Goal: Find contact information: Find contact information

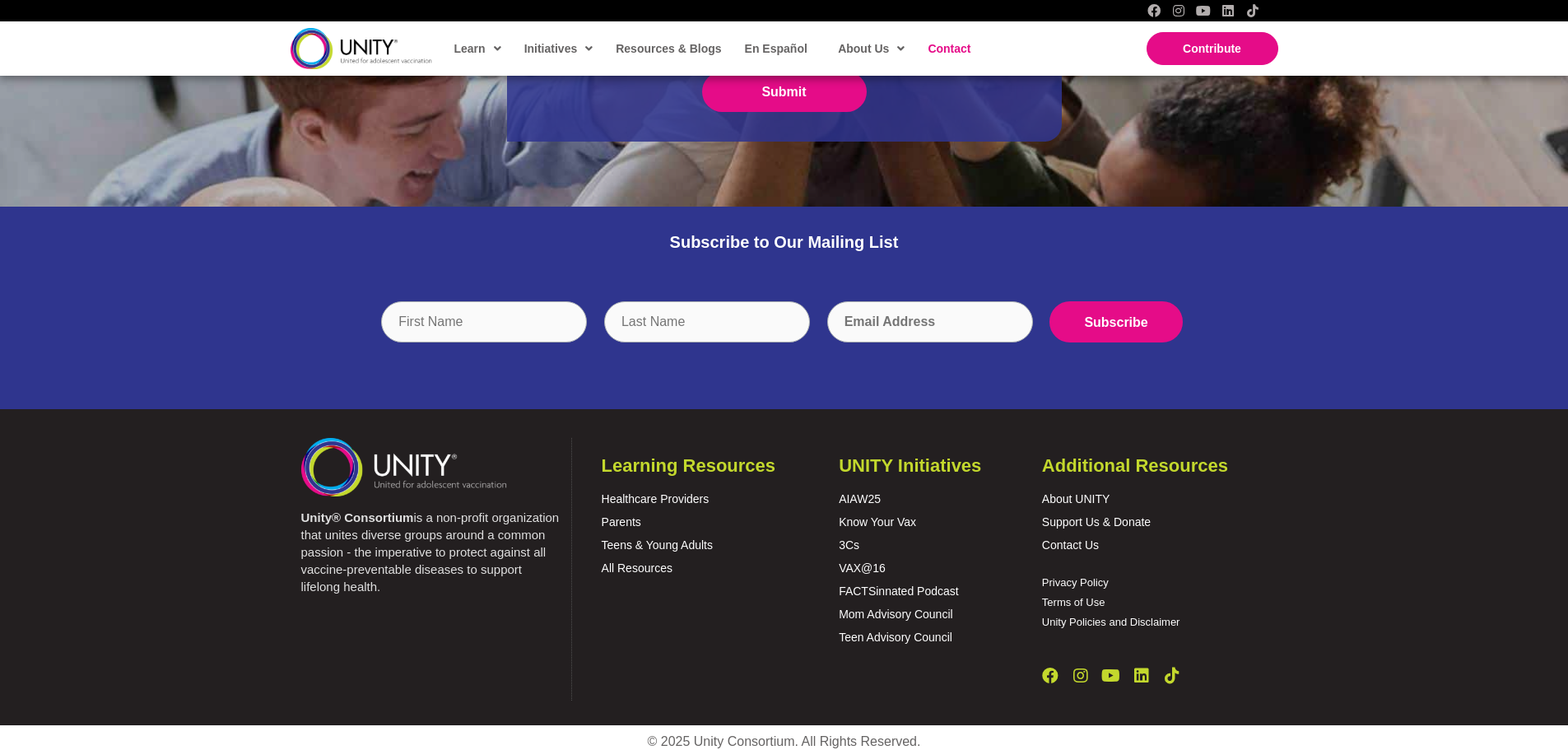
scroll to position [776, 0]
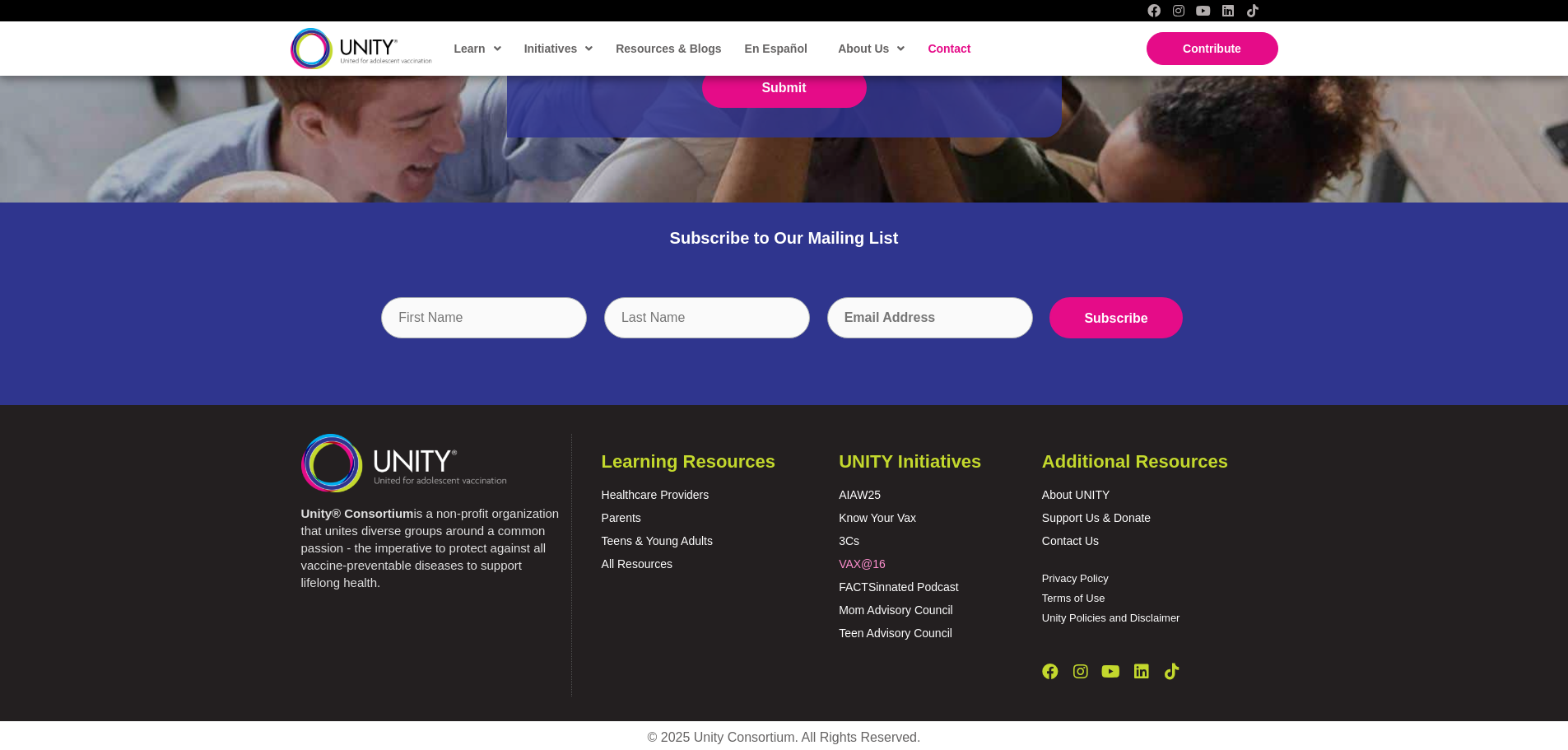
click at [875, 557] on link "VAX@16" at bounding box center [861, 563] width 47 height 13
click at [1078, 534] on link "Contact Us" at bounding box center [1070, 540] width 57 height 13
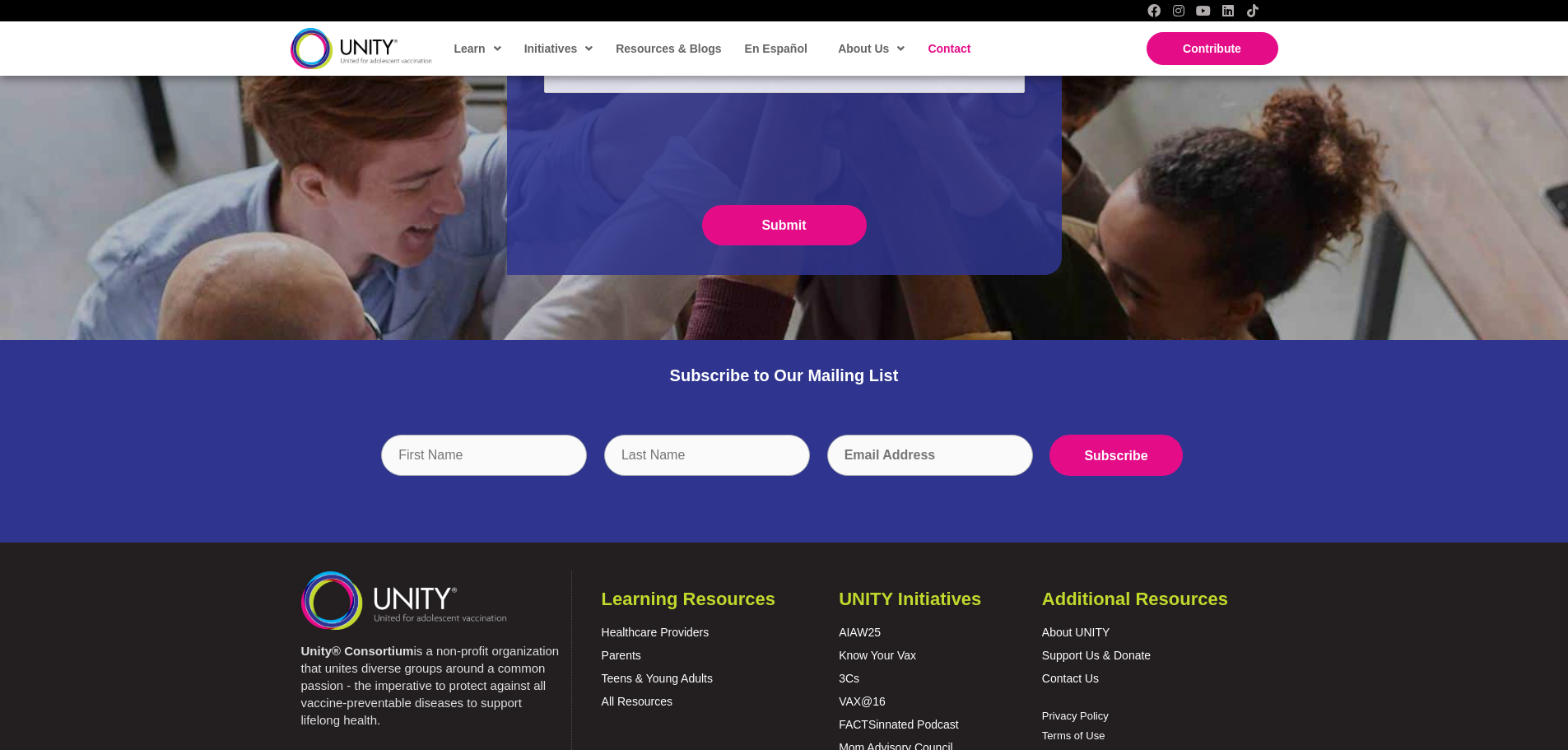
scroll to position [776, 0]
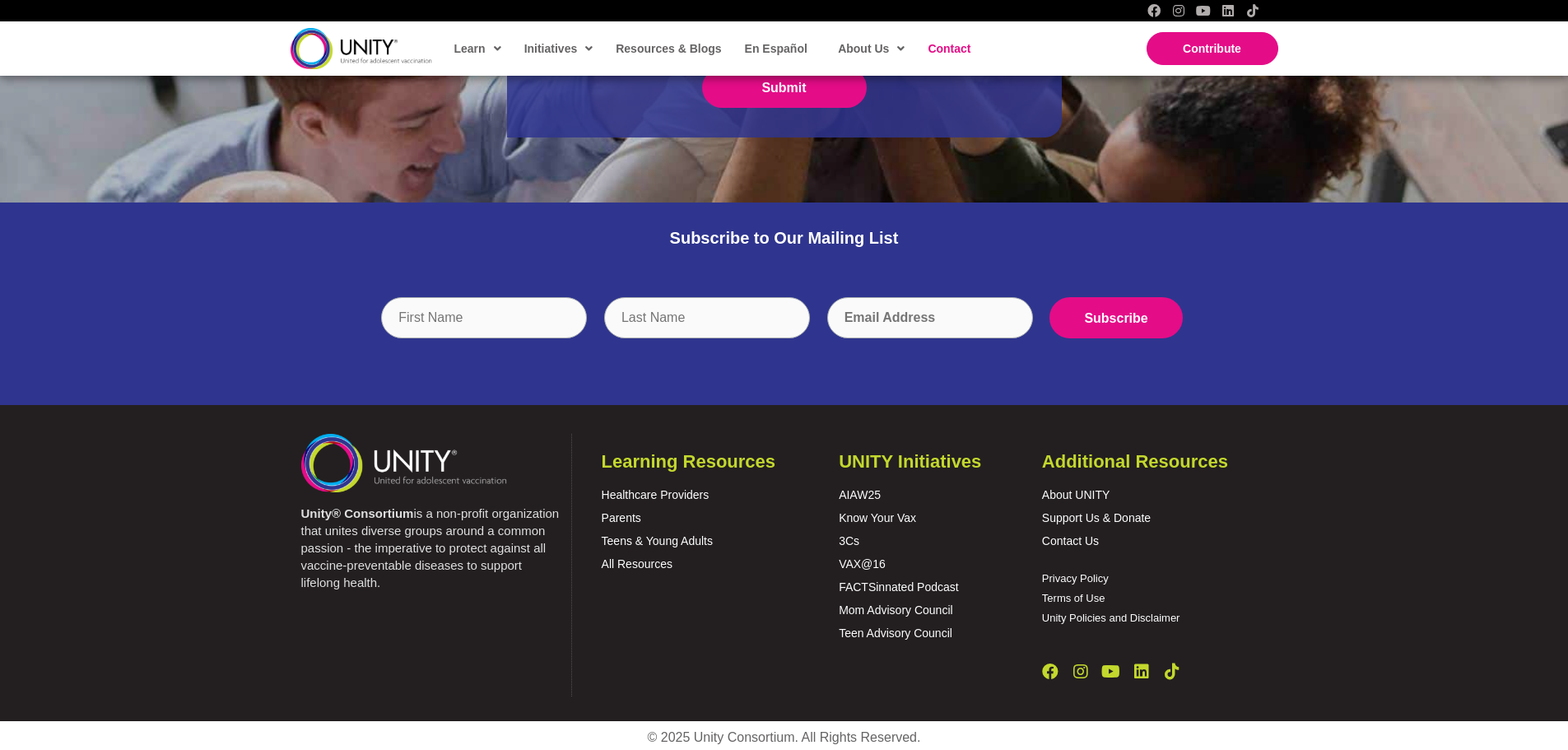
click at [1047, 684] on div at bounding box center [1155, 672] width 259 height 50
click at [1054, 669] on icon "Facebook" at bounding box center [1050, 671] width 17 height 17
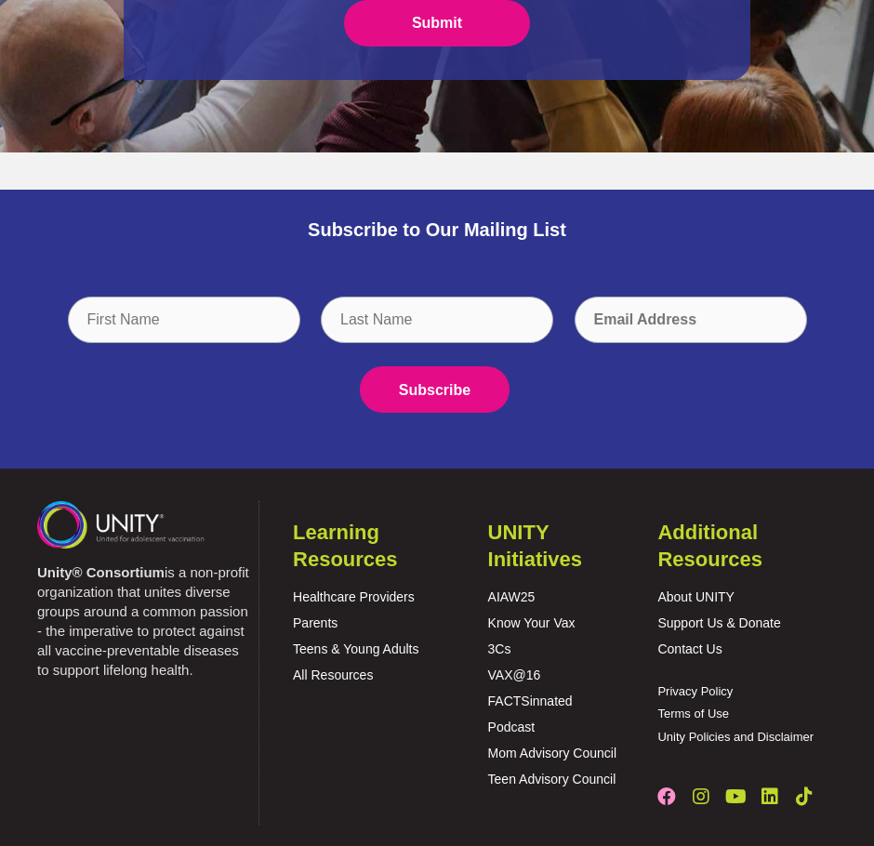
scroll to position [931, 0]
